Goal: Information Seeking & Learning: Learn about a topic

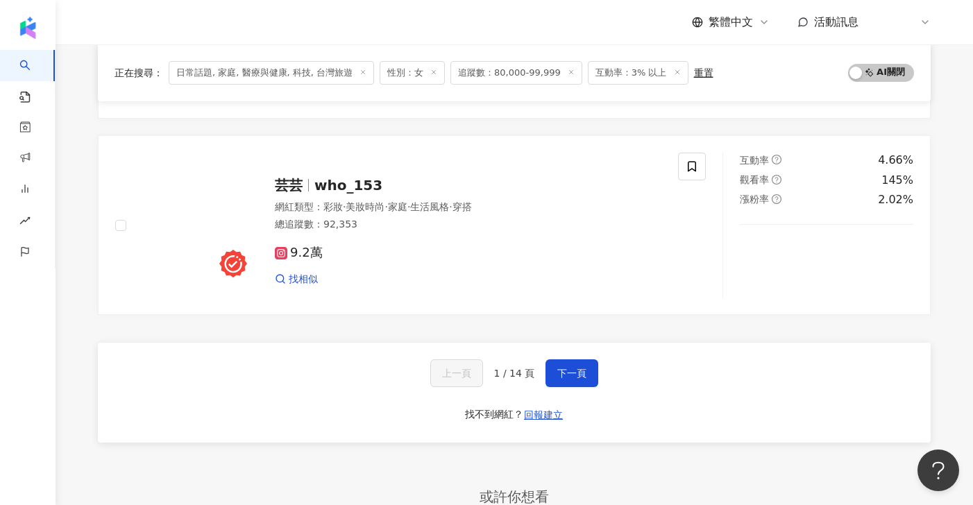
scroll to position [2283, 0]
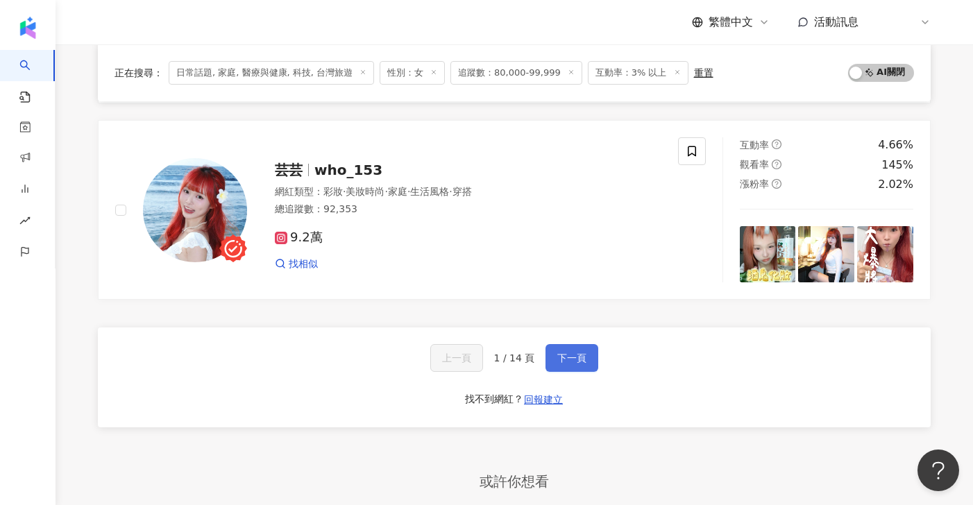
click at [569, 356] on span "下一頁" at bounding box center [571, 358] width 29 height 11
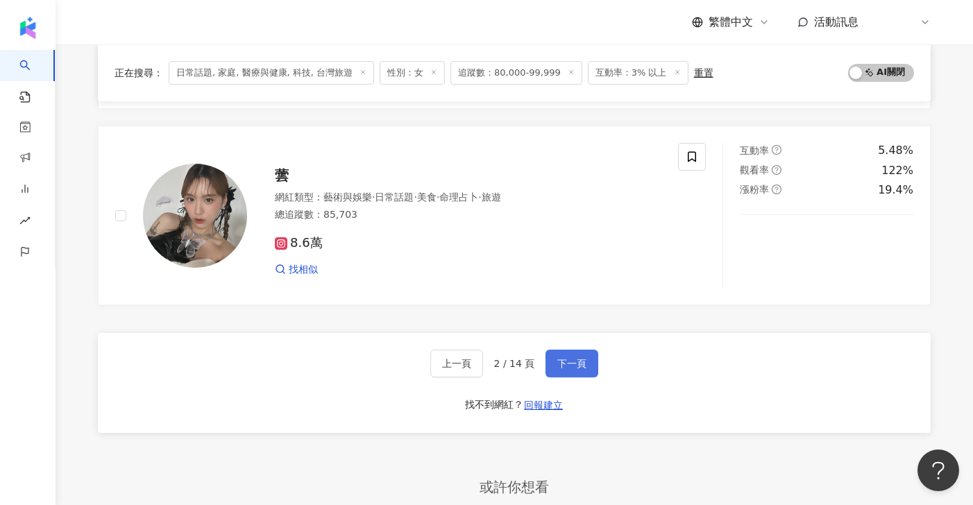
scroll to position [2278, 0]
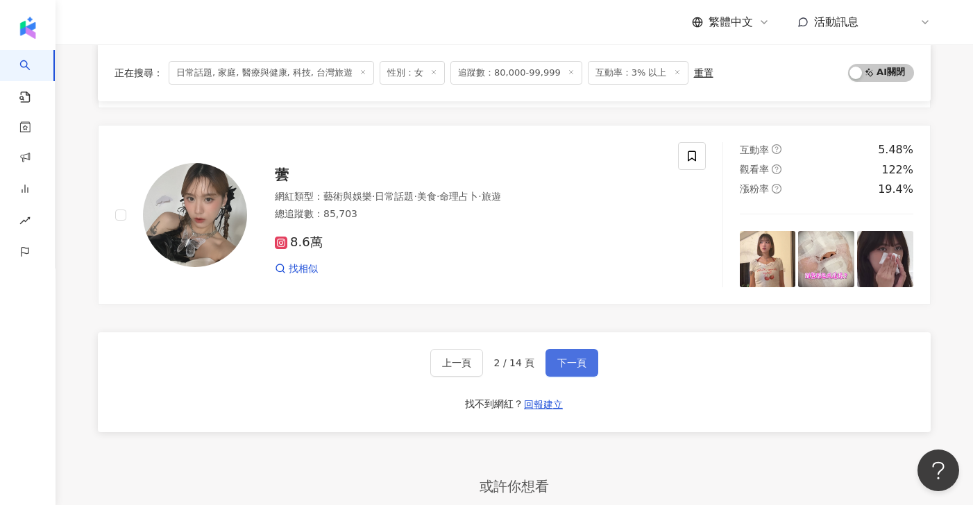
click at [577, 362] on span "下一頁" at bounding box center [571, 363] width 29 height 11
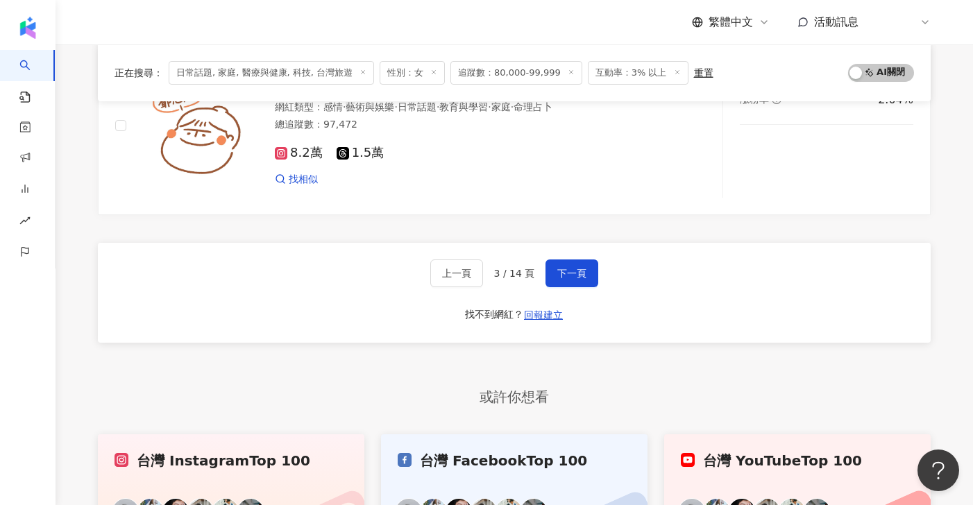
scroll to position [2359, 0]
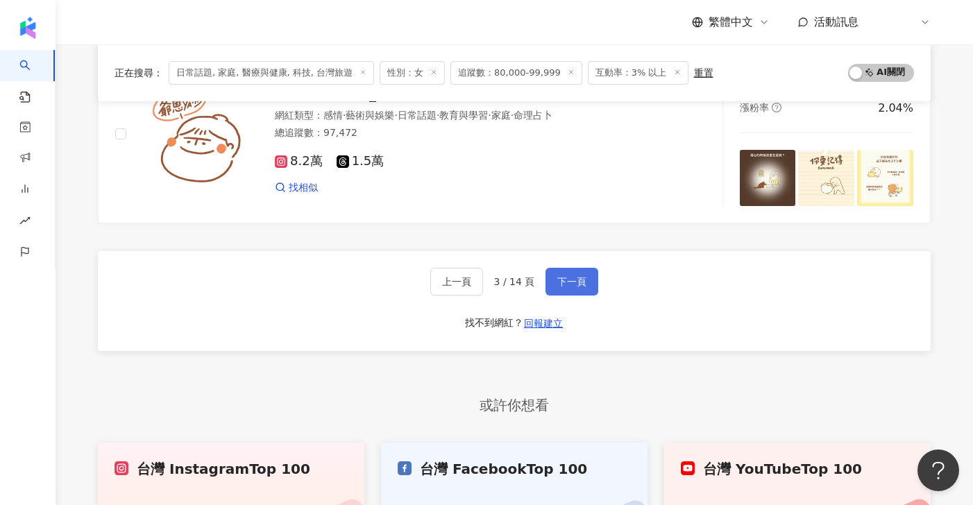
click at [565, 276] on span "下一頁" at bounding box center [571, 281] width 29 height 11
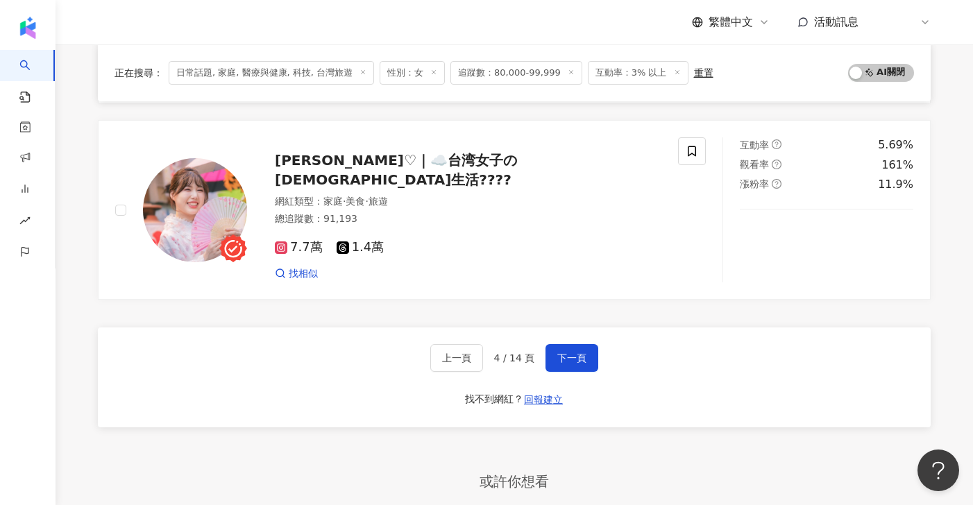
scroll to position [2327, 0]
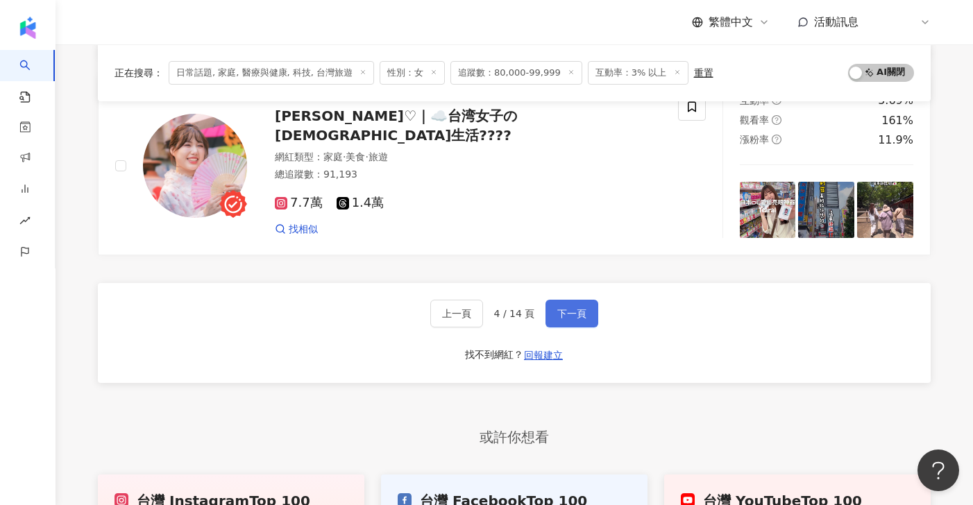
click at [571, 313] on span "下一頁" at bounding box center [571, 313] width 29 height 11
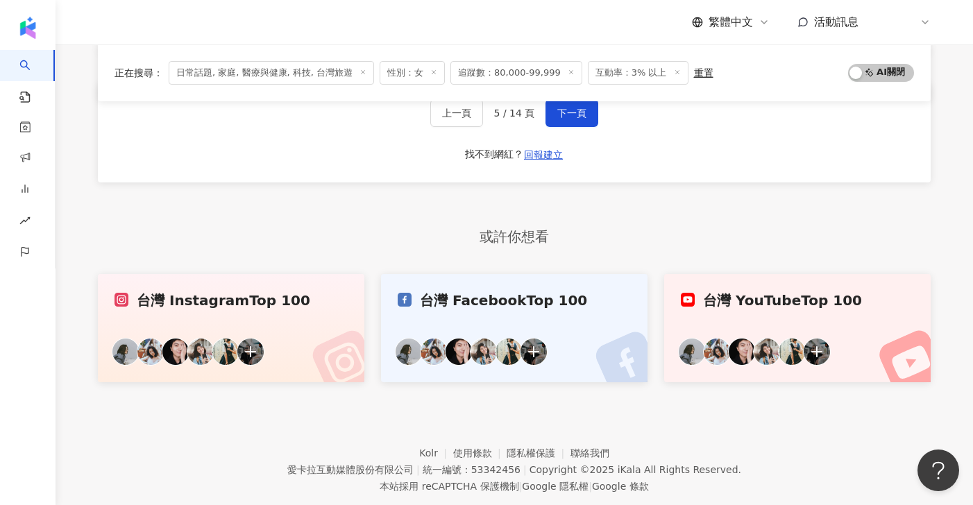
scroll to position [2452, 0]
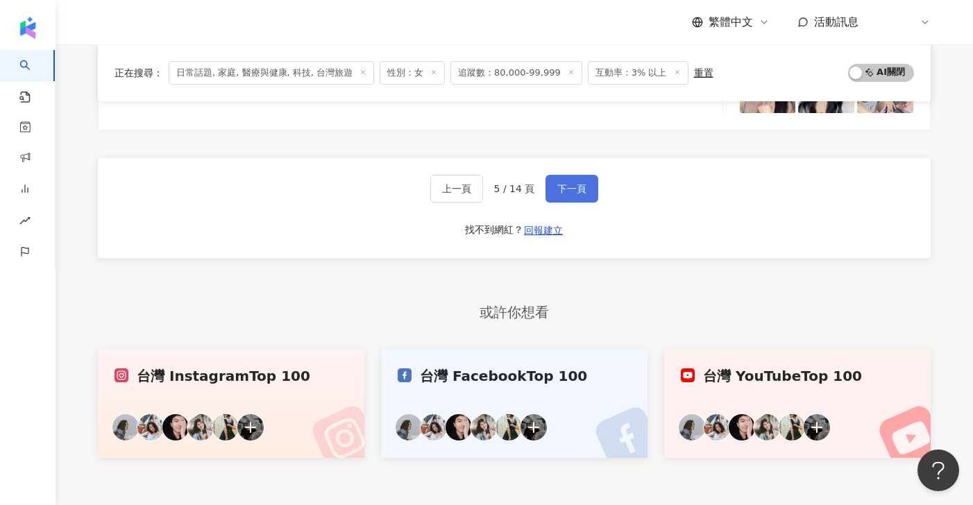
click at [564, 192] on span "下一頁" at bounding box center [571, 188] width 29 height 11
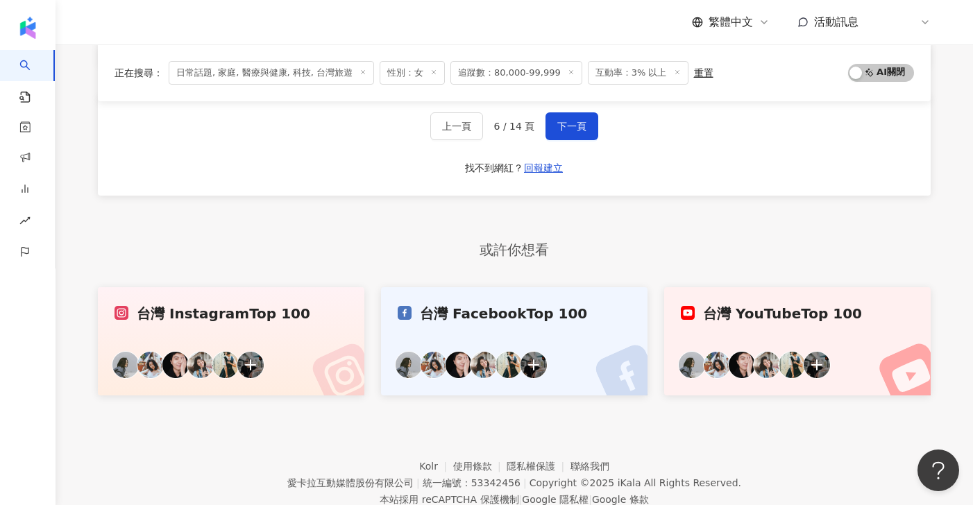
scroll to position [2450, 0]
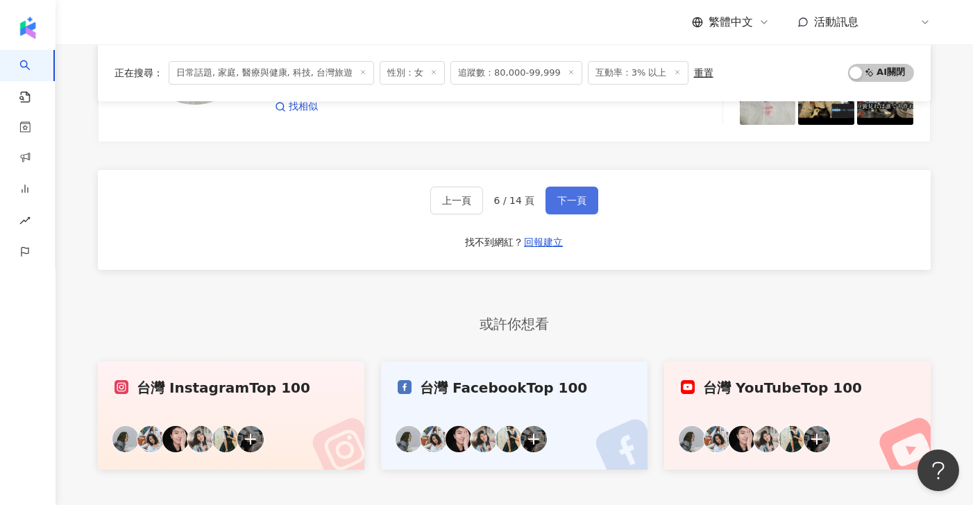
click at [571, 195] on span "下一頁" at bounding box center [571, 200] width 29 height 11
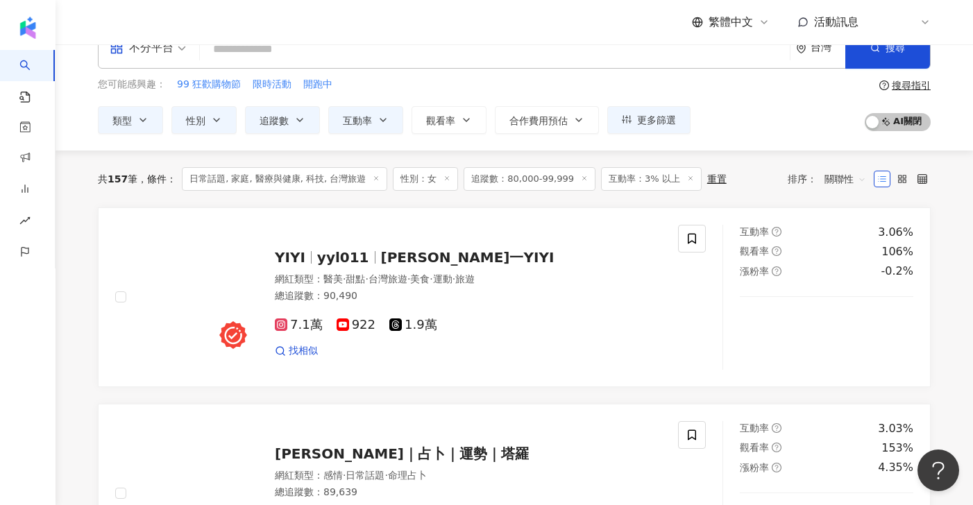
scroll to position [35, 0]
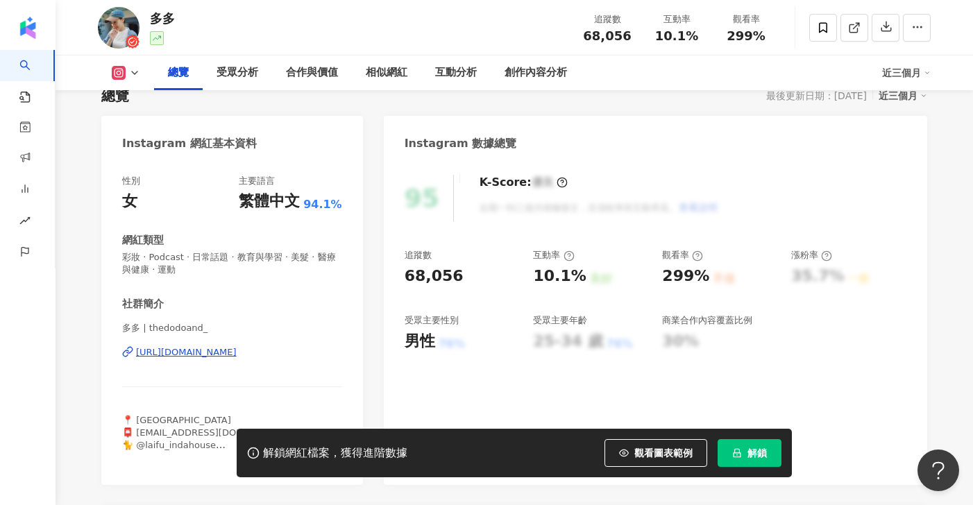
scroll to position [103, 0]
click at [233, 356] on div "[URL][DOMAIN_NAME]" at bounding box center [186, 352] width 101 height 12
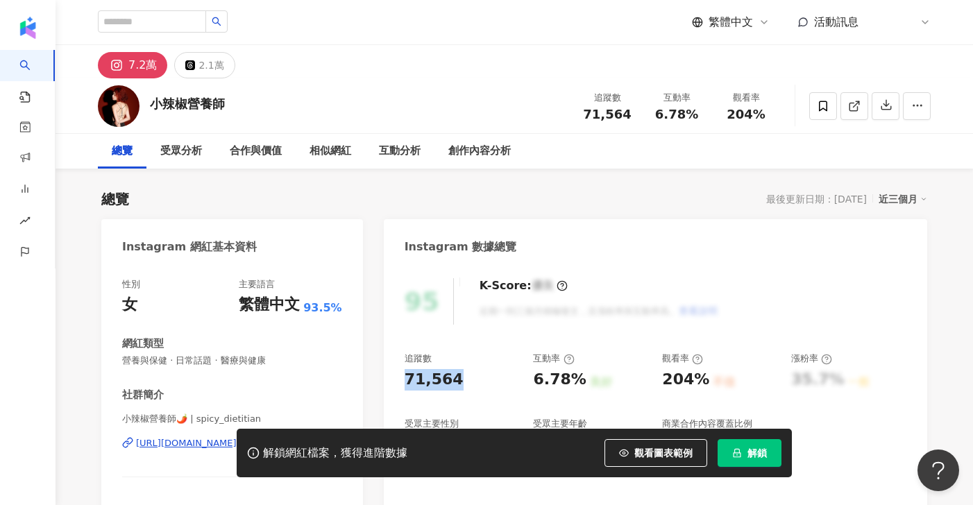
drag, startPoint x: 455, startPoint y: 378, endPoint x: 407, endPoint y: 376, distance: 47.9
click at [407, 376] on div "71,564" at bounding box center [462, 380] width 115 height 22
copy div "71,564"
click at [479, 389] on div "71,564" at bounding box center [462, 380] width 115 height 22
